Goal: Submit feedback/report problem

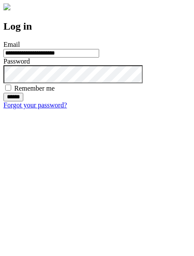
click at [23, 101] on input "******" at bounding box center [13, 97] width 20 height 9
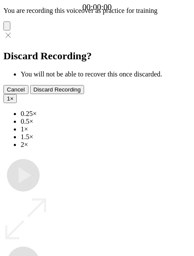
type input "**********"
